Goal: Task Accomplishment & Management: Manage account settings

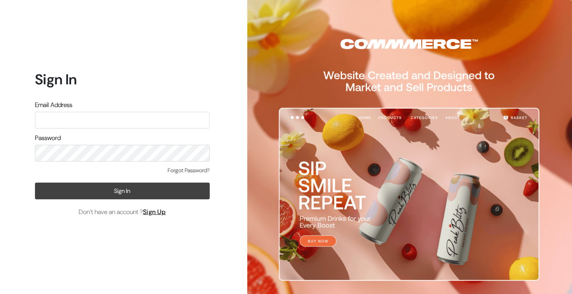
type input "Kirankumardsbdm@gmail.com"
click at [95, 185] on button "Sign In" at bounding box center [122, 190] width 175 height 17
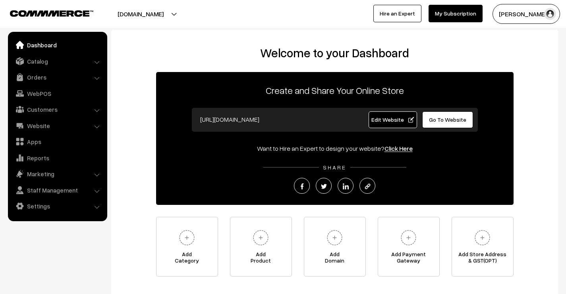
click at [447, 8] on link "My Subscription" at bounding box center [456, 13] width 54 height 17
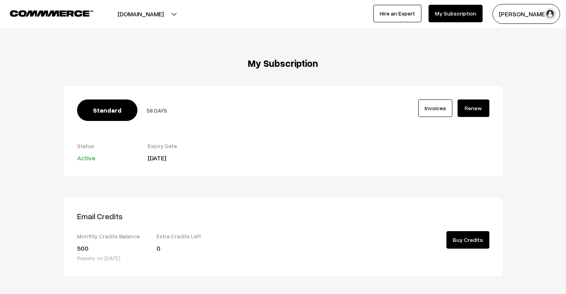
click at [470, 109] on link "Renew" at bounding box center [474, 107] width 32 height 17
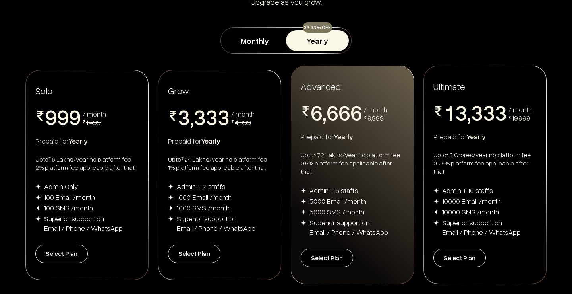
scroll to position [119, 0]
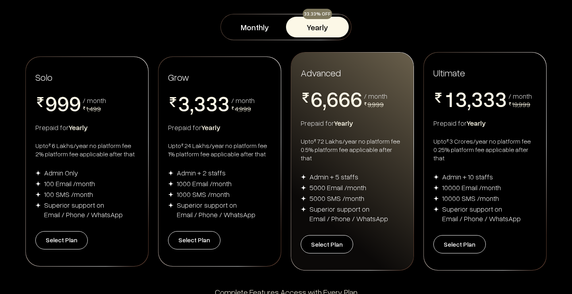
click at [312, 26] on button "Yearly" at bounding box center [317, 27] width 63 height 21
click at [259, 31] on button "Monthly" at bounding box center [254, 27] width 63 height 21
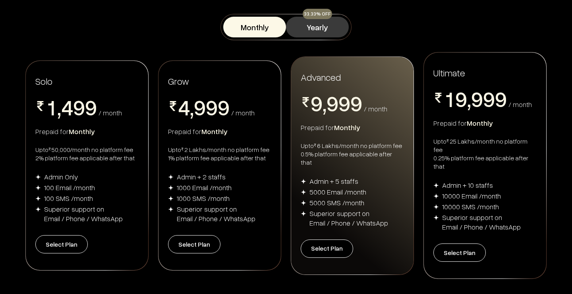
click at [311, 25] on button "Yearly" at bounding box center [317, 27] width 63 height 21
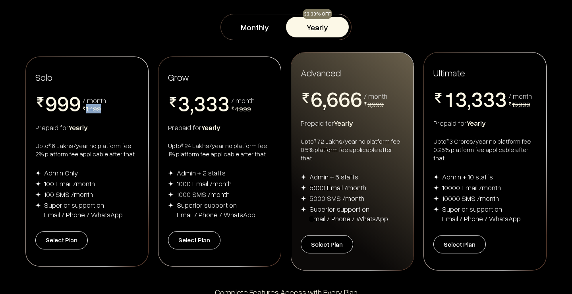
drag, startPoint x: 87, startPoint y: 102, endPoint x: 107, endPoint y: 106, distance: 21.0
click at [107, 106] on div "0 1 2 3 4 5 6 7 8 9 0 1 2 3 4 5 6 7 8 9 0 1 2 3 4 5 6 7 8 9 / month 1,499" at bounding box center [86, 104] width 103 height 24
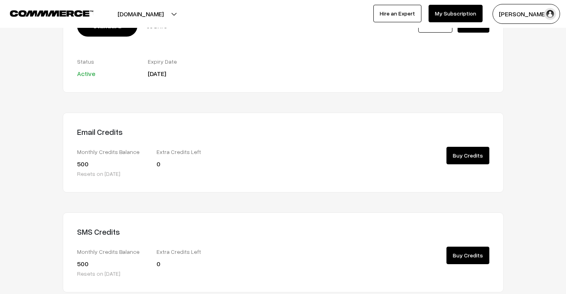
scroll to position [148, 0]
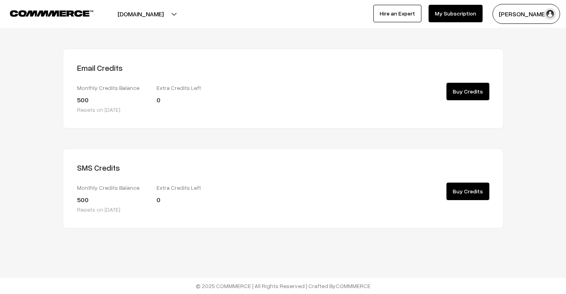
click at [467, 81] on div "Email Credits Monthly Credits Balance 500 Resets on 27th Oct, 2025 Extra Credit…" at bounding box center [283, 88] width 441 height 80
click at [467, 85] on link "Buy Credits" at bounding box center [468, 91] width 43 height 17
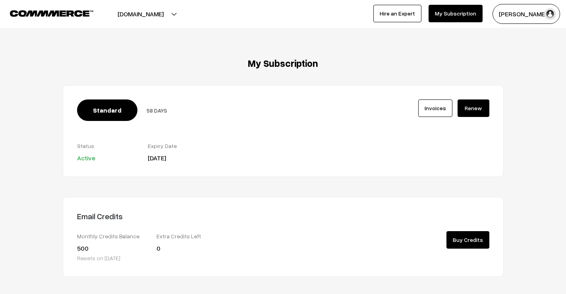
scroll to position [147, 0]
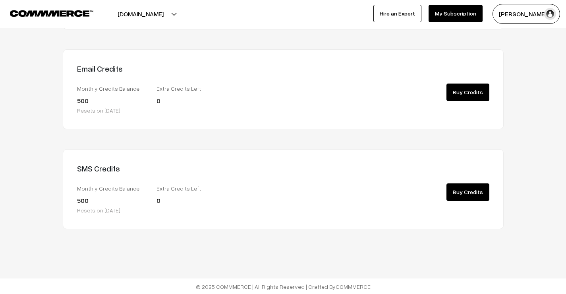
click at [469, 192] on link "Buy Credits" at bounding box center [468, 191] width 43 height 17
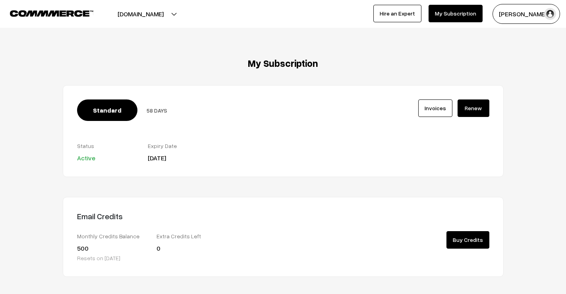
scroll to position [147, 0]
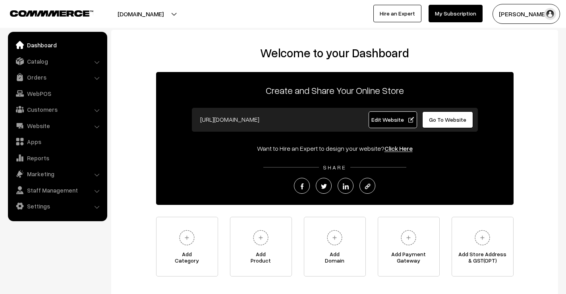
drag, startPoint x: 38, startPoint y: 78, endPoint x: 48, endPoint y: 102, distance: 26.0
click at [39, 77] on link "Orders" at bounding box center [57, 77] width 95 height 14
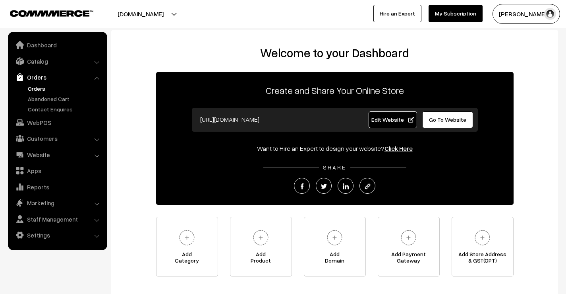
click at [43, 86] on link "Orders" at bounding box center [65, 88] width 79 height 8
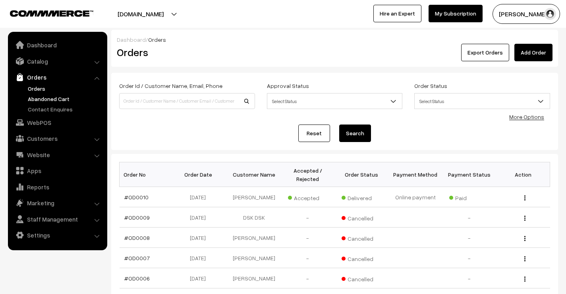
click at [55, 98] on link "Abandoned Cart" at bounding box center [65, 99] width 79 height 8
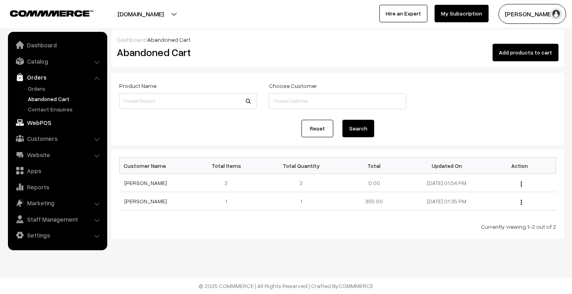
click at [49, 122] on link "WebPOS" at bounding box center [57, 122] width 95 height 14
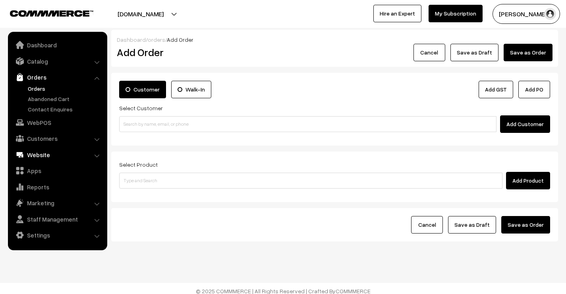
click at [43, 152] on link "Website" at bounding box center [57, 154] width 95 height 14
